Goal: Navigation & Orientation: Find specific page/section

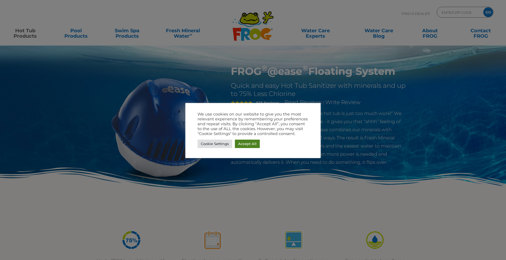
click at [240, 145] on link "Accept All" at bounding box center [247, 143] width 25 height 8
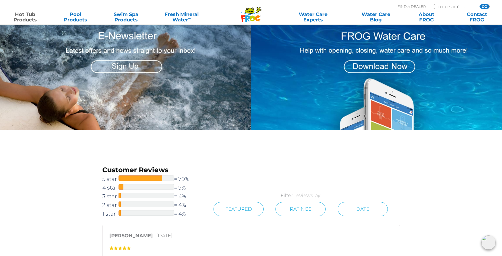
scroll to position [725, 0]
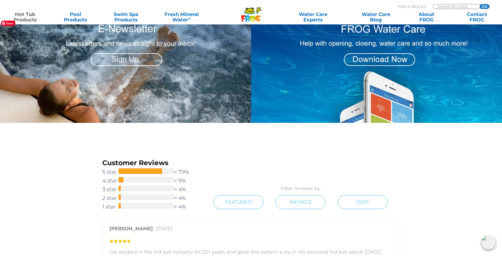
click at [128, 59] on img at bounding box center [124, 70] width 253 height 105
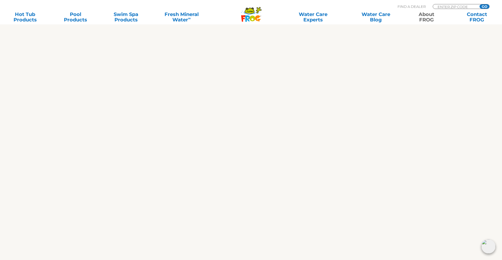
scroll to position [249, 0]
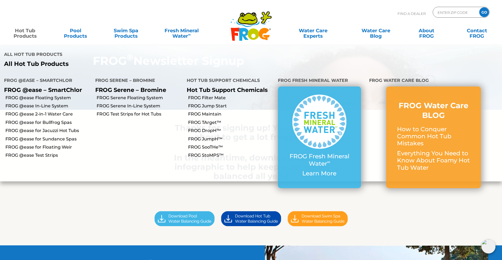
click at [25, 35] on link "Hot Tub Products" at bounding box center [24, 30] width 39 height 11
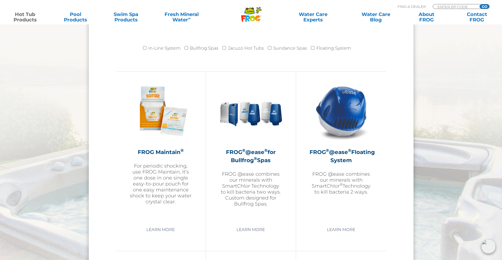
scroll to position [584, 0]
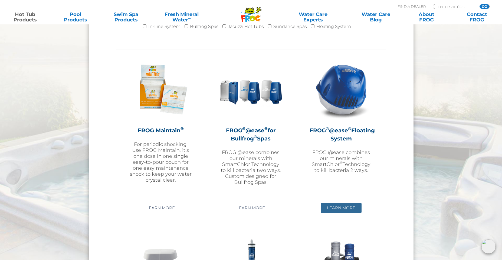
click at [344, 207] on link "Learn More" at bounding box center [341, 208] width 41 height 10
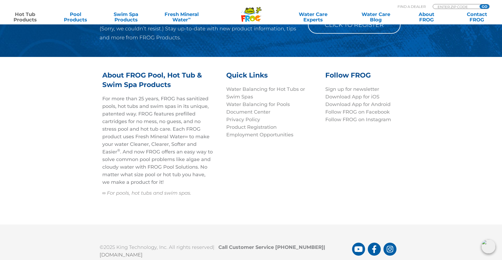
scroll to position [1841, 0]
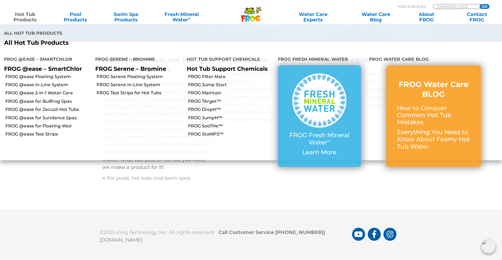
click at [27, 19] on link "Hot Tub Products" at bounding box center [24, 17] width 39 height 11
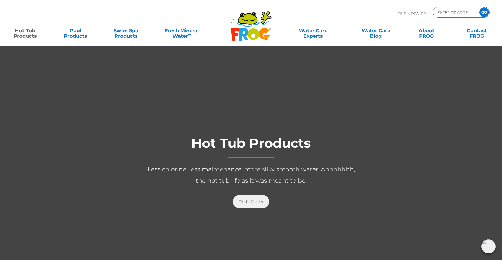
click at [253, 203] on link "Find a Dealer" at bounding box center [251, 201] width 37 height 13
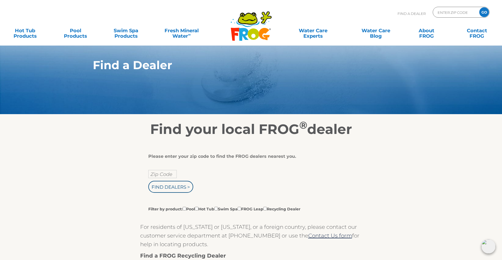
click at [150, 169] on div "Please enter your zip code to find the FROG dealers nearest you. Zip Code Find …" at bounding box center [249, 182] width 202 height 58
click at [155, 171] on input "text" at bounding box center [162, 174] width 28 height 8
type input "30566"
click at [185, 208] on input "Filter by product: Pool Hot Tub Swim Spa FROG Leap Recycling Dealer" at bounding box center [185, 209] width 4 height 4
checkbox input "true"
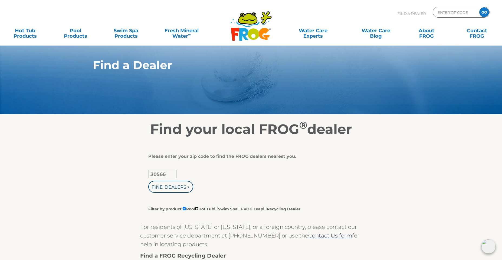
click at [198, 209] on input "Filter by product: Pool Hot Tub Swim Spa FROG Leap Recycling Dealer" at bounding box center [197, 209] width 4 height 4
checkbox input "true"
click at [178, 189] on input "Find Dealers >" at bounding box center [170, 187] width 45 height 12
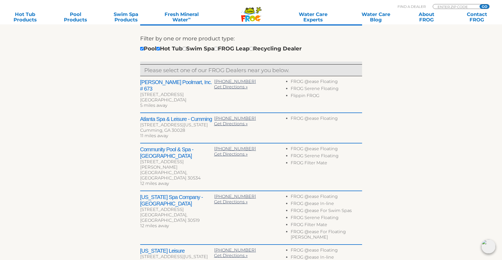
scroll to position [191, 0]
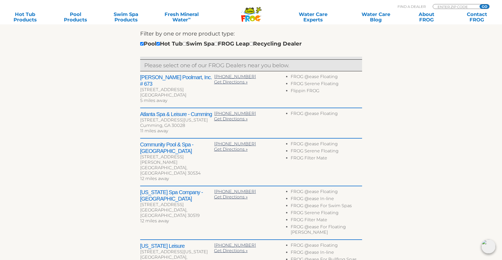
click at [158, 92] on div "[GEOGRAPHIC_DATA]" at bounding box center [177, 94] width 74 height 5
